Goal: Navigation & Orientation: Find specific page/section

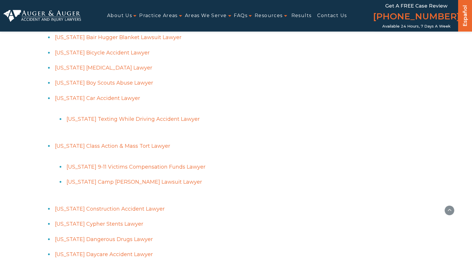
scroll to position [6624, 0]
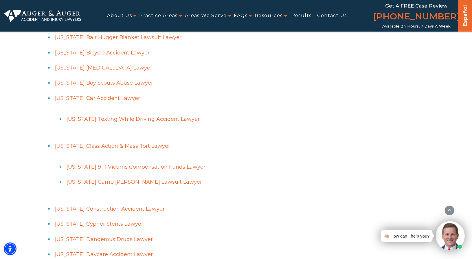
click at [180, 15] on ul "About Us Attorneys Herbert Auger Arlene Auger Hunter Gillespie Madison McLawhor…" at bounding box center [227, 15] width 293 height 13
click at [181, 14] on ul "About Us Attorneys Herbert Auger Arlene Auger Hunter Gillespie Madison McLawhor…" at bounding box center [227, 15] width 293 height 13
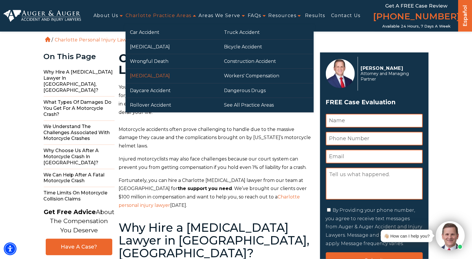
click at [141, 75] on link "[MEDICAL_DATA]" at bounding box center [173, 76] width 94 height 14
